Goal: Obtain resource: Download file/media

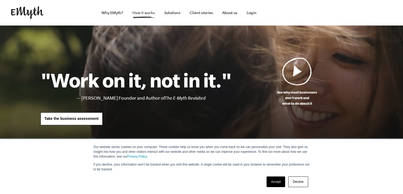
click at [145, 12] on link "How it works" at bounding box center [143, 12] width 31 height 25
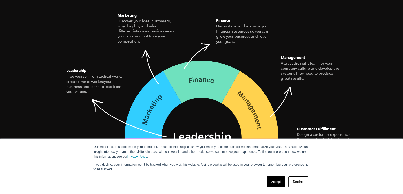
scroll to position [769, 0]
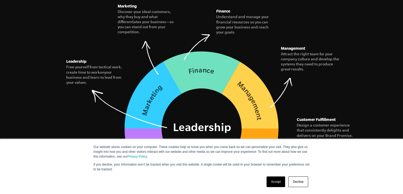
click at [300, 180] on link "Decline" at bounding box center [298, 181] width 20 height 11
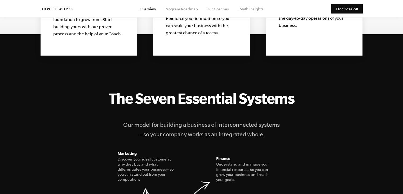
scroll to position [610, 0]
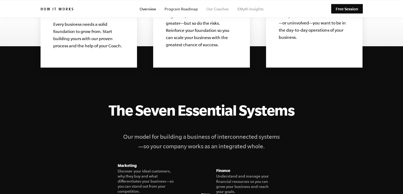
click at [173, 10] on link "Program Roadmap" at bounding box center [181, 9] width 33 height 4
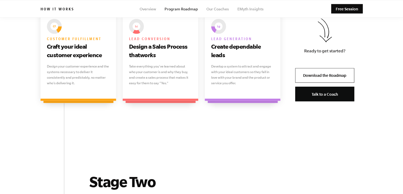
scroll to position [451, 0]
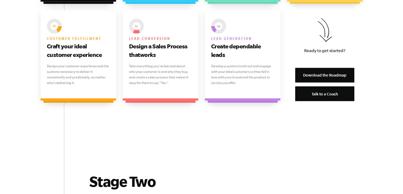
click at [325, 78] on link "Download the Roadmap" at bounding box center [324, 75] width 59 height 15
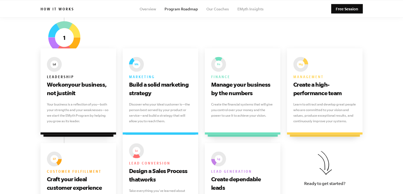
scroll to position [292, 0]
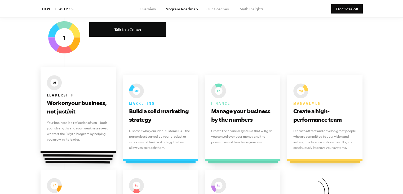
click at [95, 88] on div "Leadership Work on your business, not just in it" at bounding box center [78, 95] width 63 height 40
click at [69, 109] on icon "in" at bounding box center [69, 111] width 5 height 7
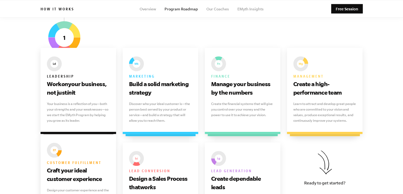
scroll to position [318, 0]
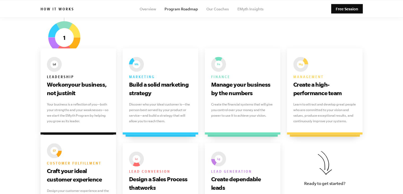
click at [79, 101] on p "Your business is a reflection of you—both your strengths and your weaknesses—so…" at bounding box center [78, 112] width 63 height 22
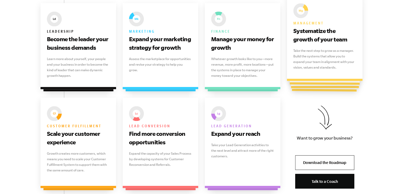
scroll to position [742, 0]
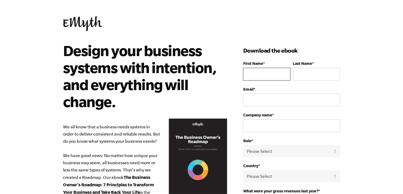
click at [259, 76] on input "First Name *" at bounding box center [266, 74] width 47 height 13
type input "[PERSON_NAME]"
click at [302, 74] on input "Last Name *" at bounding box center [316, 74] width 47 height 13
type input "Malakwen"
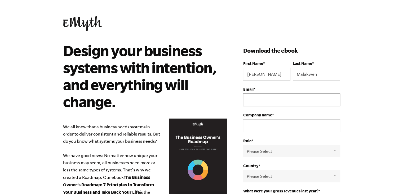
click at [277, 102] on input "Email *" at bounding box center [291, 99] width 97 height 13
type input "malakwenm@gmail.com"
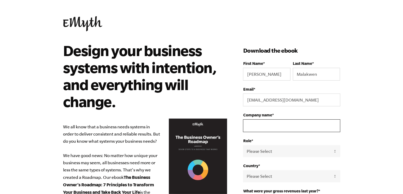
click at [280, 122] on input "Company name *" at bounding box center [291, 125] width 97 height 13
type input "Nical Designs"
click at [300, 148] on select "Please Select Owner Partner / Co-Owner Executive Employee / Other" at bounding box center [291, 151] width 97 height 12
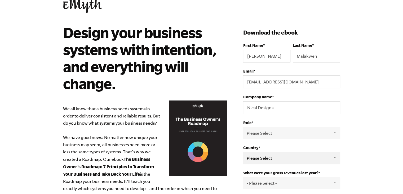
scroll to position [27, 0]
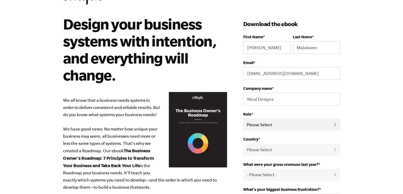
click at [281, 123] on select "Please Select Owner Partner / Co-Owner Executive Employee / Other" at bounding box center [291, 124] width 97 height 12
select select "Partner / Co-Owner"
click at [243, 118] on select "Please Select Owner Partner / Co-Owner Executive Employee / Other" at bounding box center [291, 124] width 97 height 12
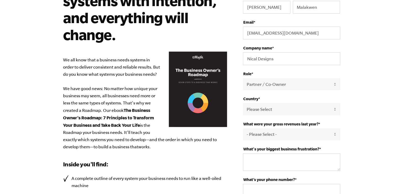
scroll to position [80, 0]
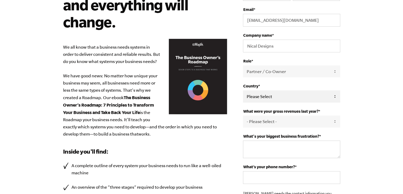
click at [275, 93] on select "Please Select United States Afghanistan Åland Islands Albania Algeria American …" at bounding box center [291, 96] width 97 height 12
select select "Kenya"
click at [243, 90] on select "Please Select United States Afghanistan Åland Islands Albania Algeria American …" at bounding box center [291, 96] width 97 height 12
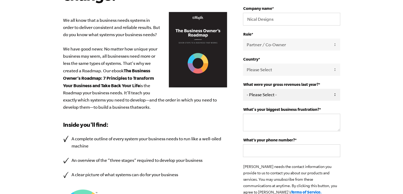
scroll to position [133, 0]
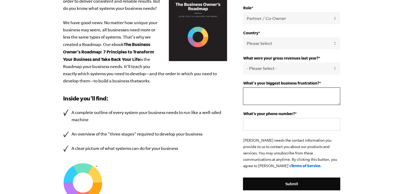
click at [263, 95] on textarea "What's your biggest business frustration? *" at bounding box center [291, 95] width 97 height 17
type textarea "G"
type textarea "Structure"
click at [270, 121] on input "What’s your phone number? *" at bounding box center [291, 124] width 97 height 13
type input "0797134861"
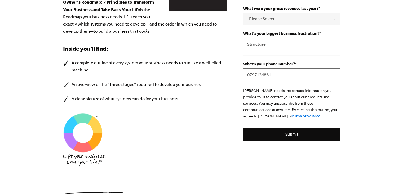
scroll to position [212, 0]
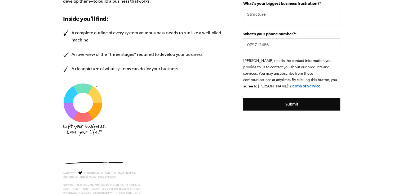
click at [280, 100] on input "Submit" at bounding box center [291, 104] width 97 height 13
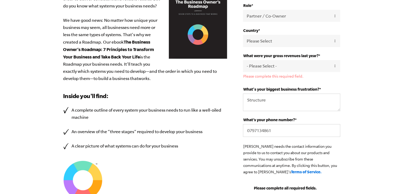
scroll to position [133, 0]
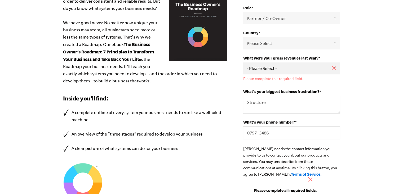
click at [312, 67] on select "- Please Select - 0-75K 76-150K 151-275K 276-500K 501-750K 751-1M 1-2.5M 2.5-5M…" at bounding box center [291, 68] width 97 height 12
select select "0-75K"
click at [243, 62] on select "- Please Select - 0-75K 76-150K 151-275K 276-500K 501-750K 751-1M 1-2.5M 2.5-5M…" at bounding box center [291, 68] width 97 height 12
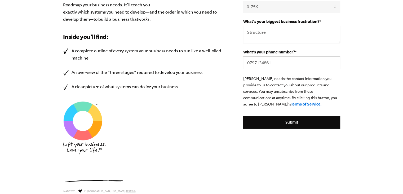
scroll to position [212, 0]
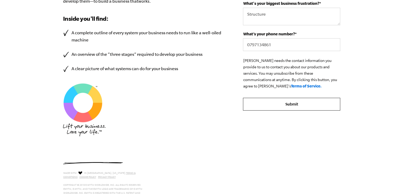
click at [295, 104] on input "Submit" at bounding box center [291, 104] width 97 height 13
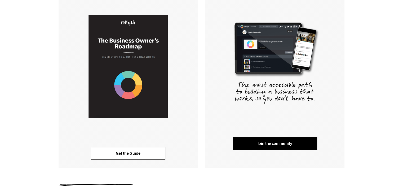
scroll to position [133, 0]
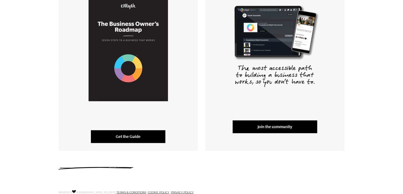
click at [122, 139] on link "Get the Guide" at bounding box center [128, 136] width 74 height 13
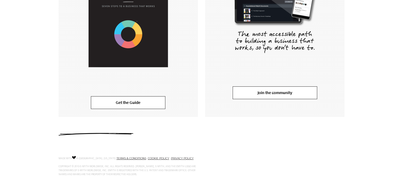
scroll to position [167, 0]
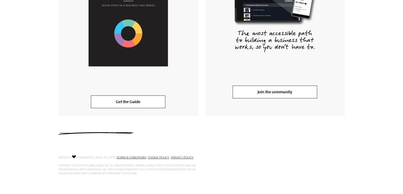
click at [262, 89] on link "Join the community" at bounding box center [275, 91] width 85 height 13
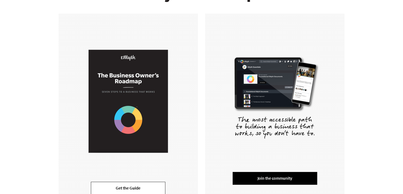
scroll to position [61, 0]
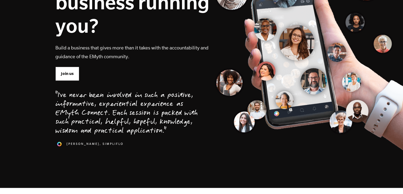
scroll to position [106, 0]
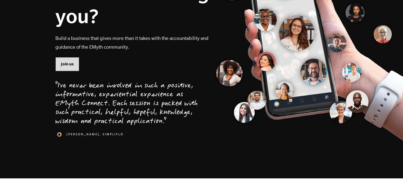
click at [67, 64] on span "Join us" at bounding box center [67, 64] width 13 height 6
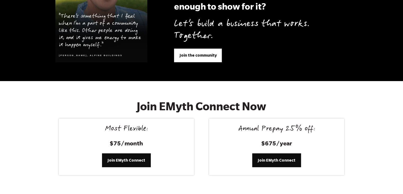
scroll to position [2028, 0]
